Goal: Task Accomplishment & Management: Manage account settings

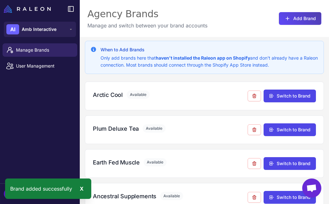
scroll to position [286, 0]
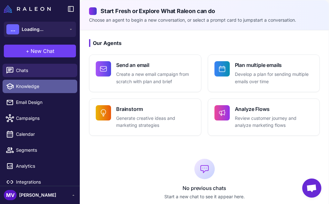
click at [40, 92] on link "Knowledge" at bounding box center [40, 86] width 75 height 13
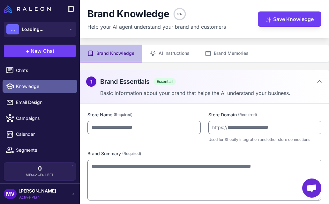
type input "**********"
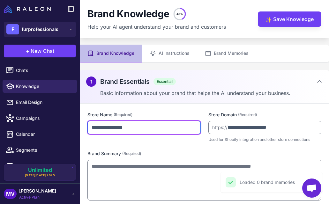
click at [94, 127] on input "**********" at bounding box center [143, 127] width 113 height 13
type input "**********"
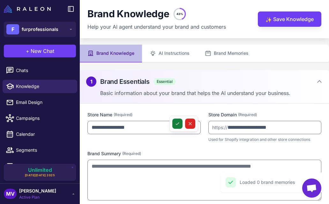
click at [175, 123] on icon at bounding box center [177, 123] width 5 height 5
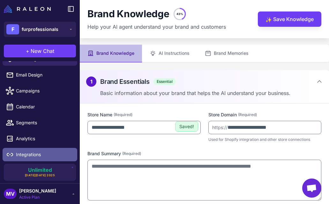
click at [35, 154] on span "Integrations" at bounding box center [44, 154] width 56 height 7
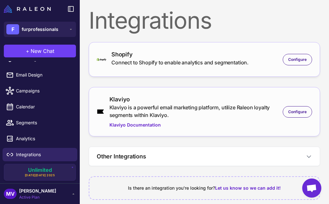
scroll to position [7, 0]
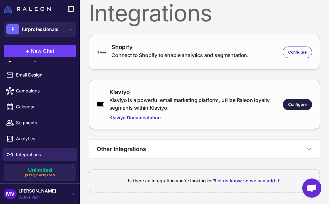
click at [295, 104] on span "Configure" at bounding box center [297, 105] width 18 height 6
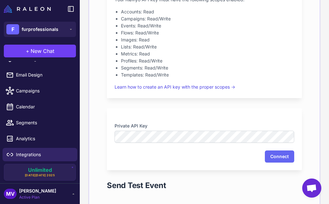
scroll to position [203, 0]
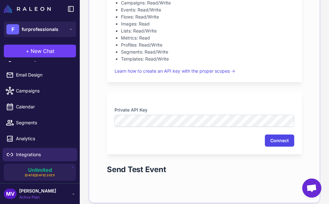
click at [275, 143] on button "Connect" at bounding box center [279, 141] width 29 height 12
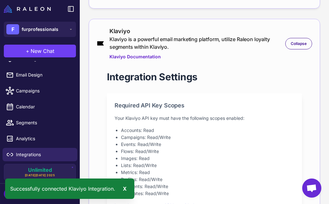
scroll to position [0, 0]
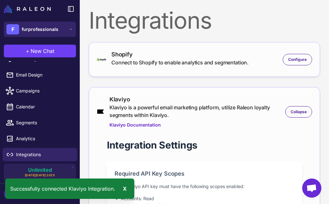
click at [50, 29] on span "furprofessionals" at bounding box center [40, 29] width 37 height 7
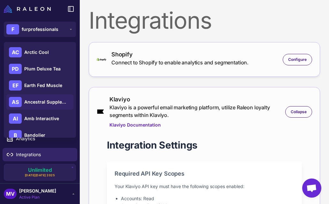
click at [43, 96] on div "AS Ancestral Supplements" at bounding box center [39, 101] width 67 height 15
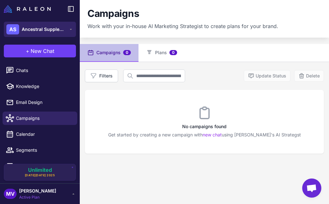
click at [72, 29] on icon at bounding box center [70, 29] width 5 height 5
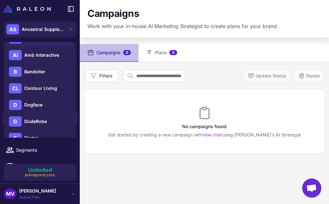
scroll to position [108, 0]
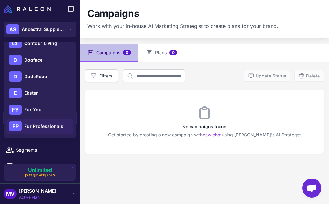
click at [48, 125] on span "Fur Professionals" at bounding box center [43, 126] width 39 height 7
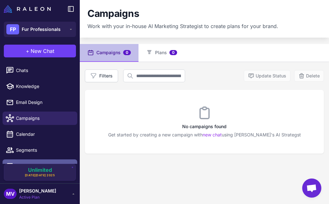
scroll to position [27, 0]
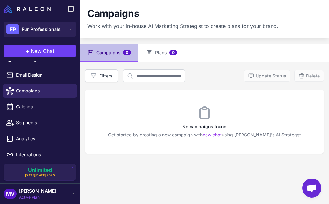
click at [47, 192] on span "[PERSON_NAME]" at bounding box center [37, 190] width 37 height 7
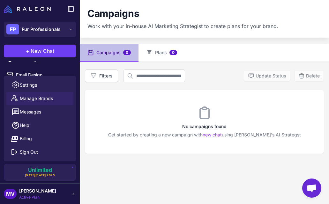
click at [38, 97] on span "Manage Brands" at bounding box center [36, 98] width 33 height 7
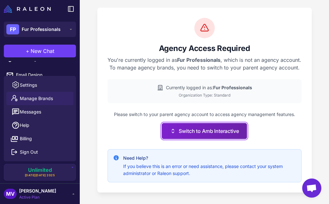
click at [186, 139] on button "Switch to Amb Interactive" at bounding box center [204, 131] width 85 height 16
